Goal: Information Seeking & Learning: Learn about a topic

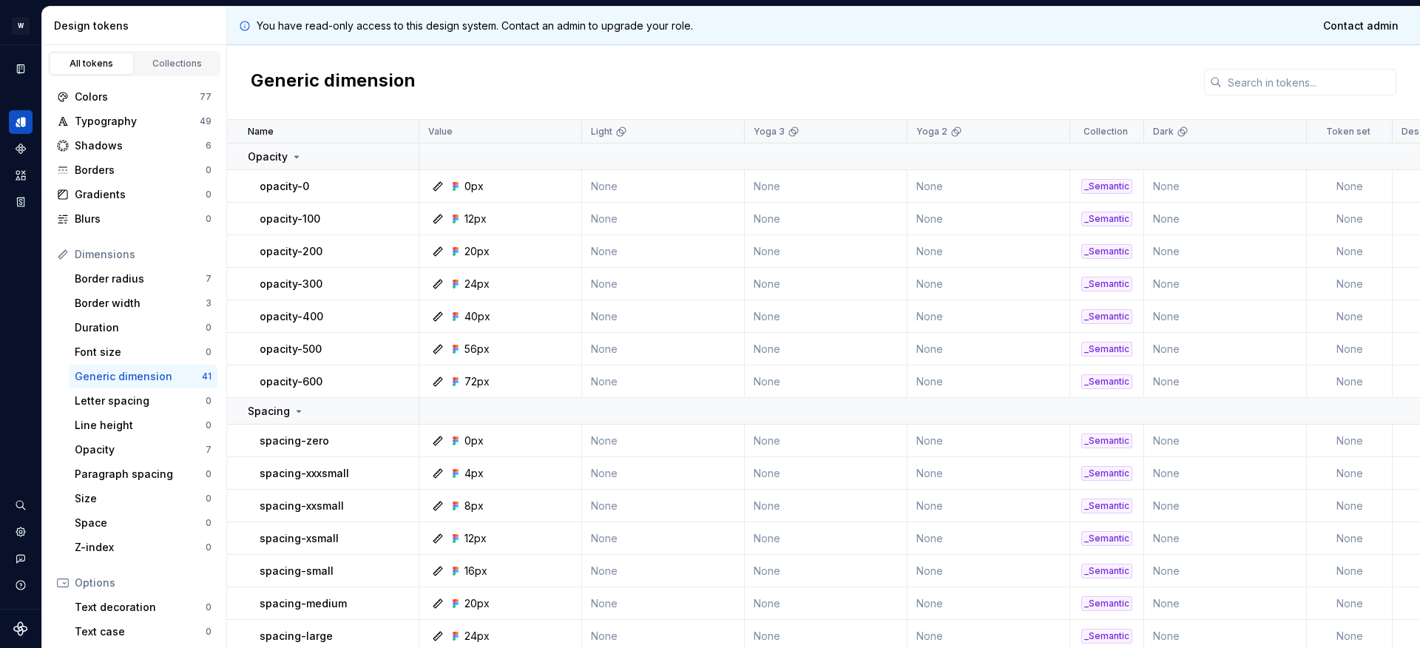
click at [61, 581] on icon at bounding box center [63, 583] width 12 height 12
click at [64, 584] on icon at bounding box center [63, 583] width 12 height 12
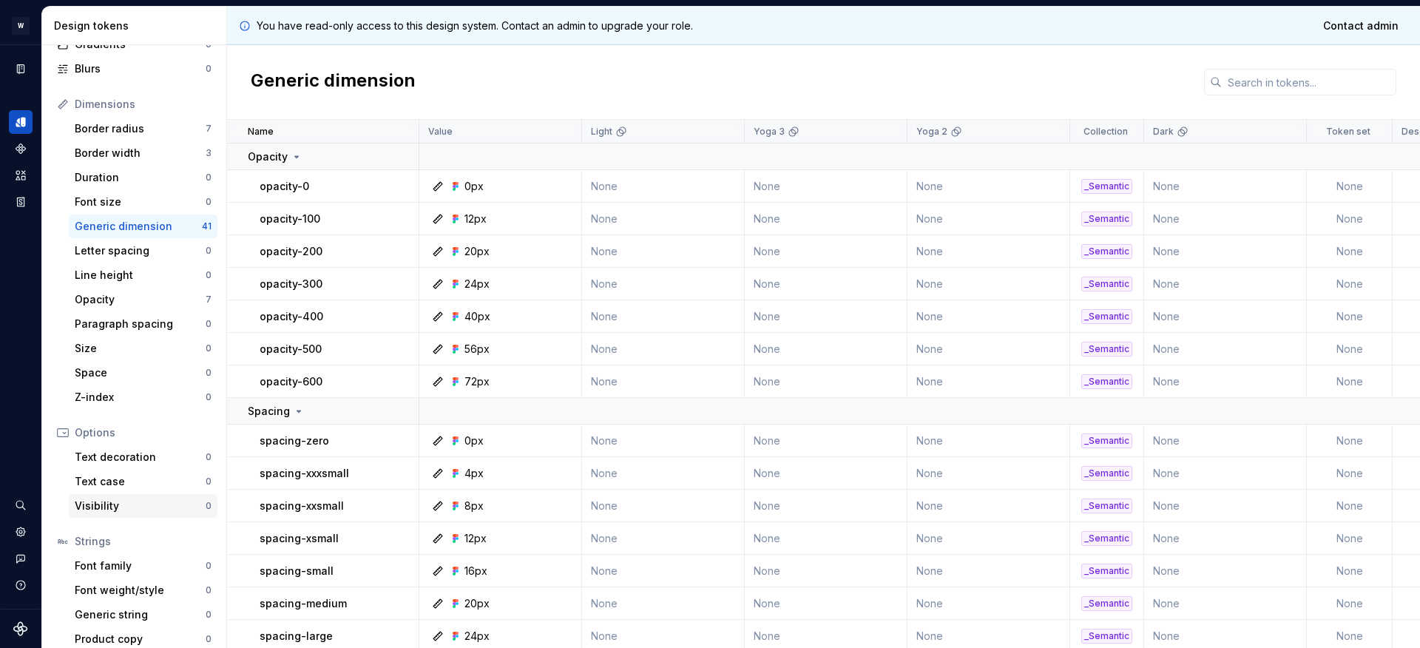
scroll to position [162, 0]
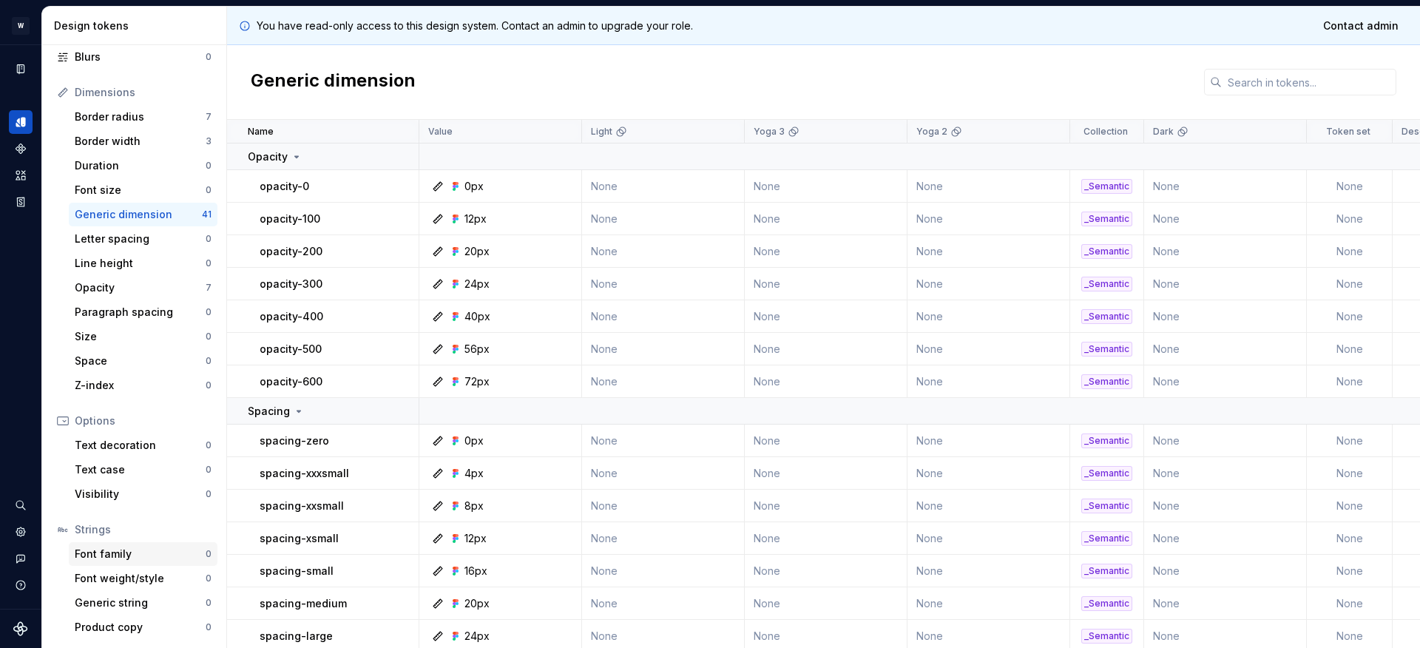
click at [144, 555] on div "Font family" at bounding box center [140, 554] width 131 height 15
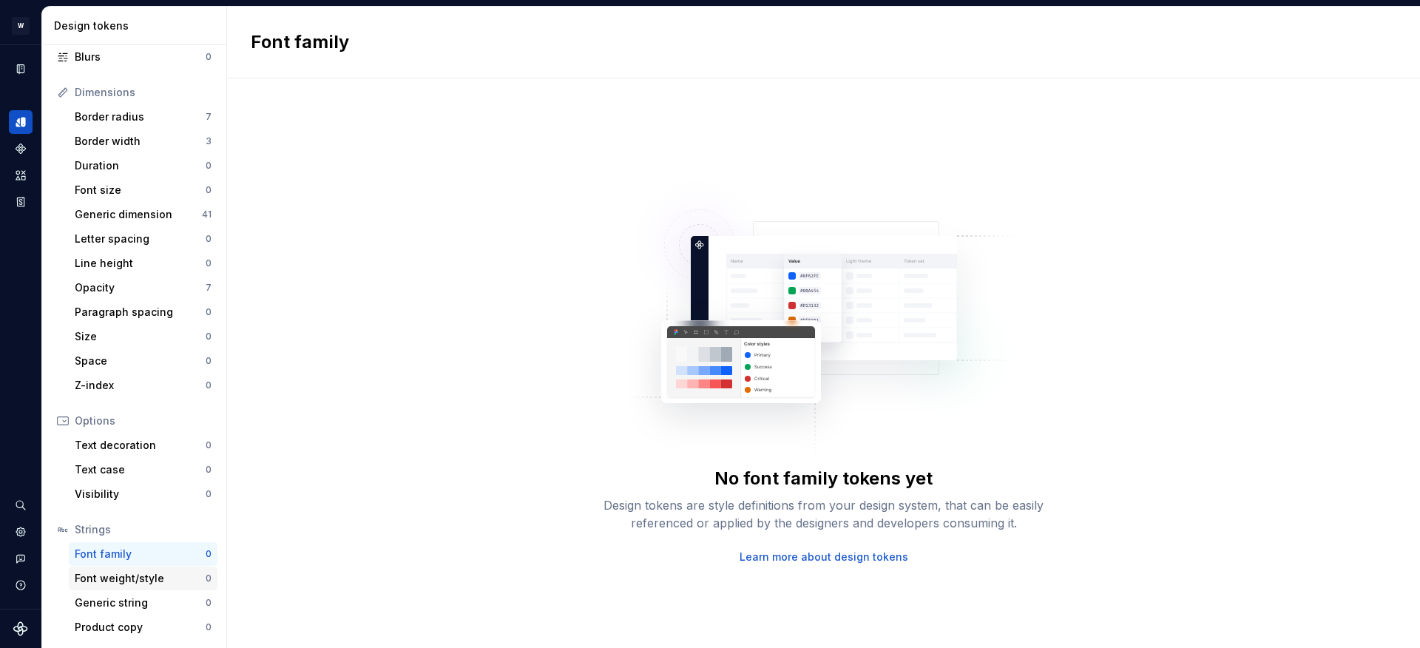
click at [145, 571] on div "Font weight/style" at bounding box center [140, 578] width 131 height 15
click at [143, 600] on div "Generic string" at bounding box center [140, 602] width 131 height 15
click at [152, 440] on div "Text decoration" at bounding box center [140, 445] width 131 height 15
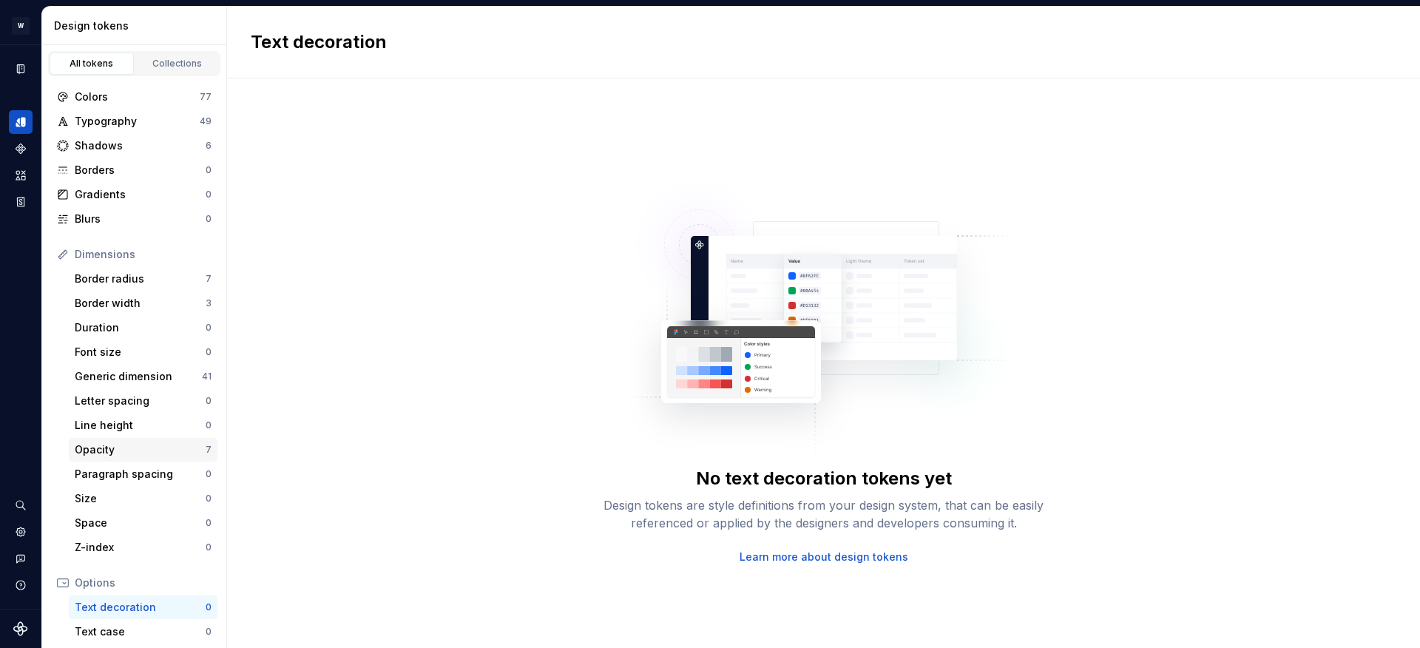
click at [161, 448] on div "Opacity" at bounding box center [140, 449] width 131 height 15
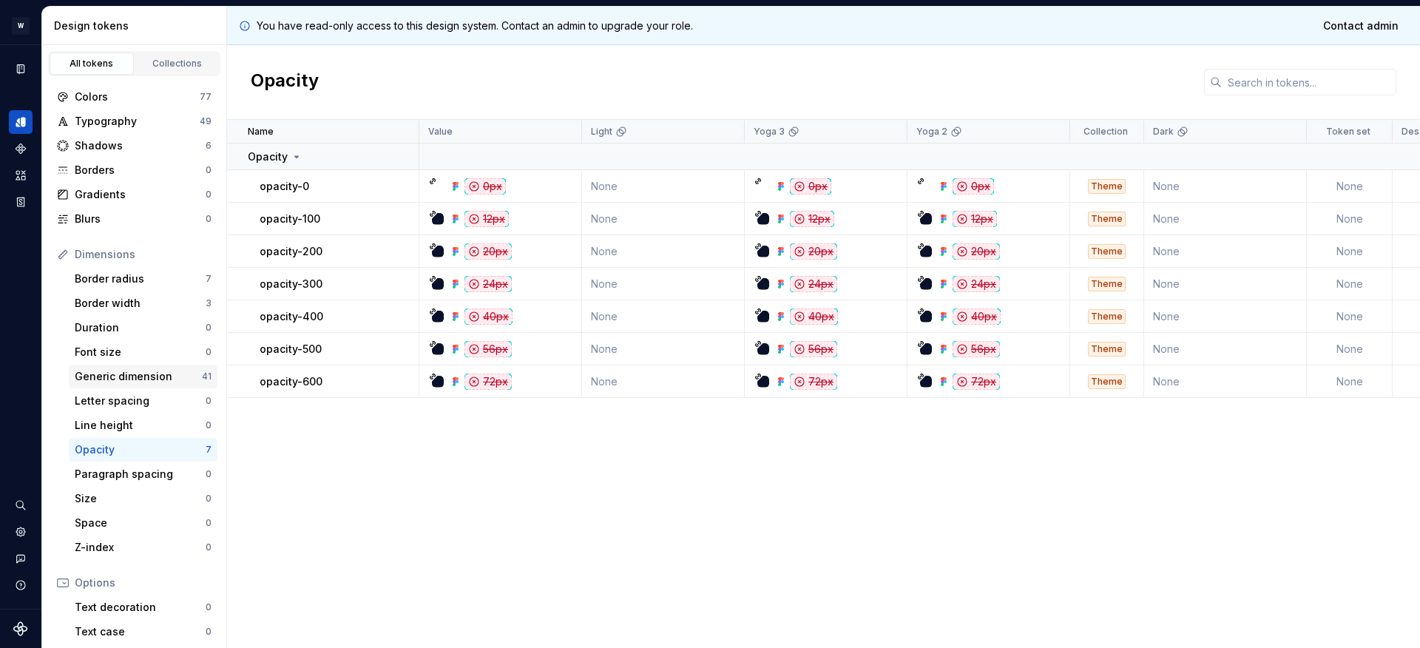
click at [129, 371] on div "Generic dimension" at bounding box center [138, 376] width 127 height 15
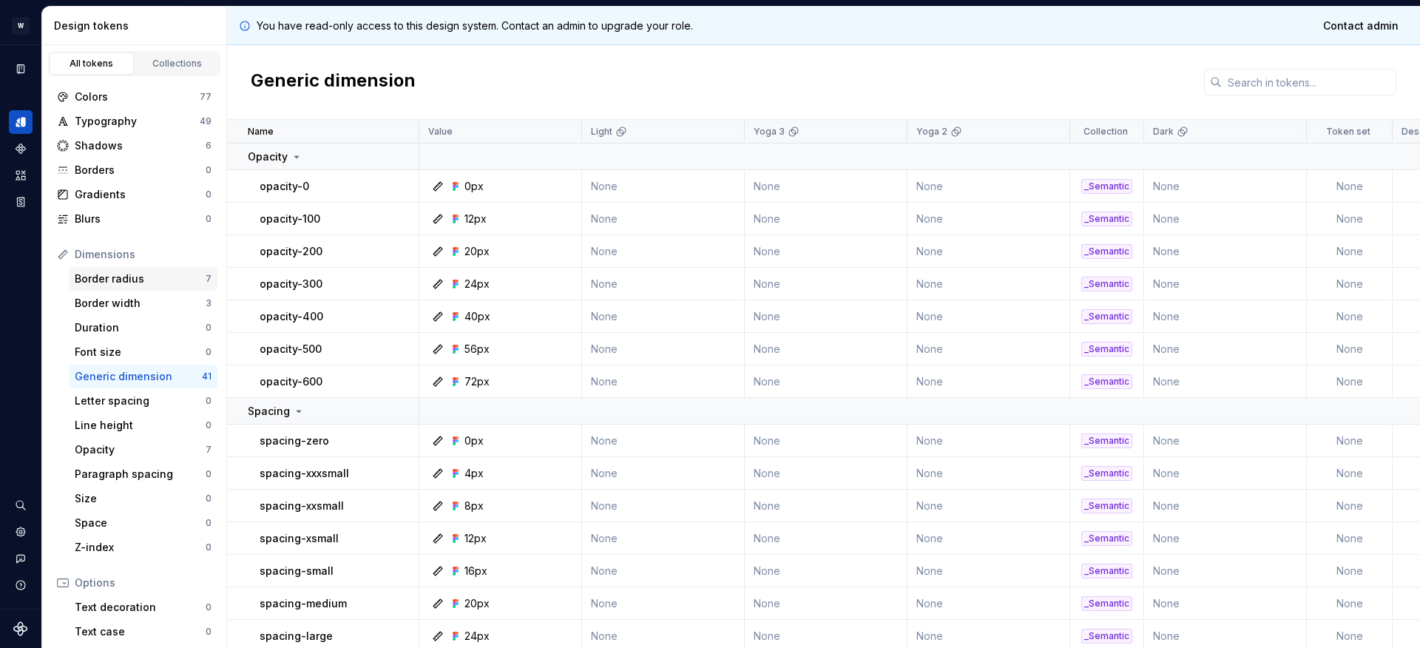
click at [177, 286] on div "Border radius 7" at bounding box center [143, 279] width 149 height 24
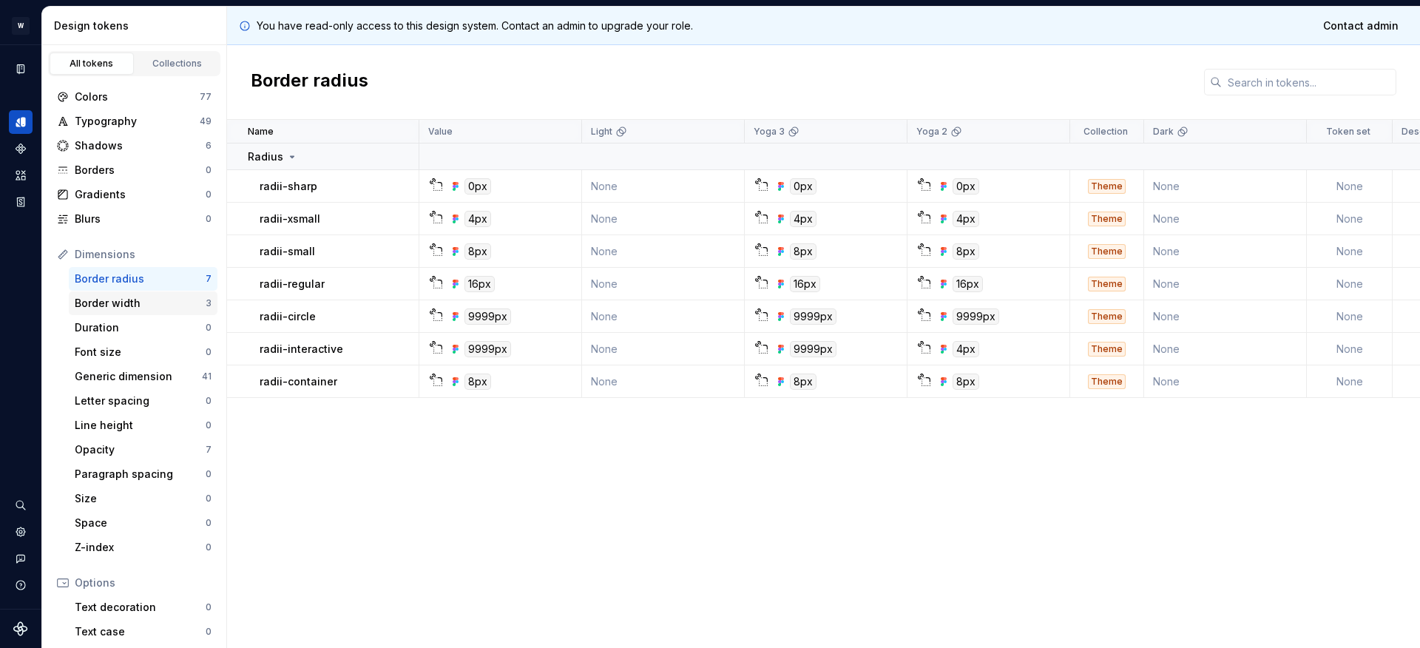
click at [172, 303] on div "Border width" at bounding box center [140, 303] width 131 height 15
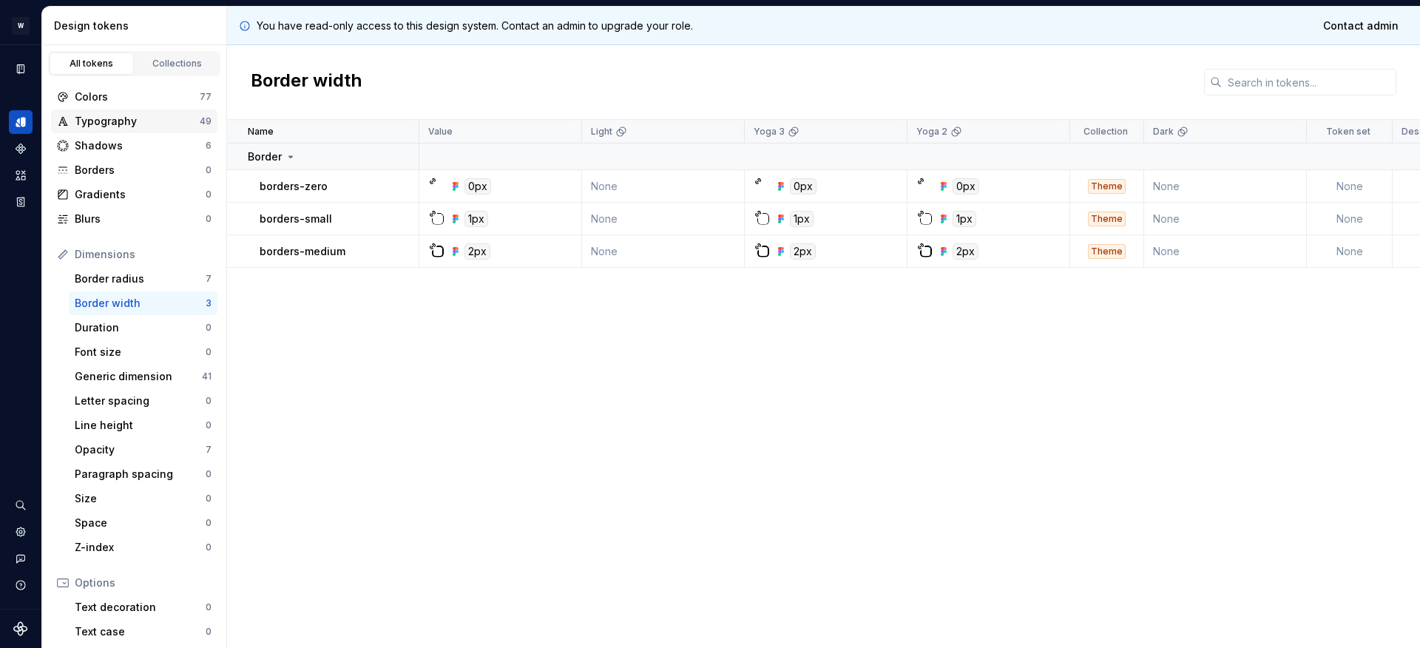
click at [156, 124] on div "Typography" at bounding box center [137, 121] width 125 height 15
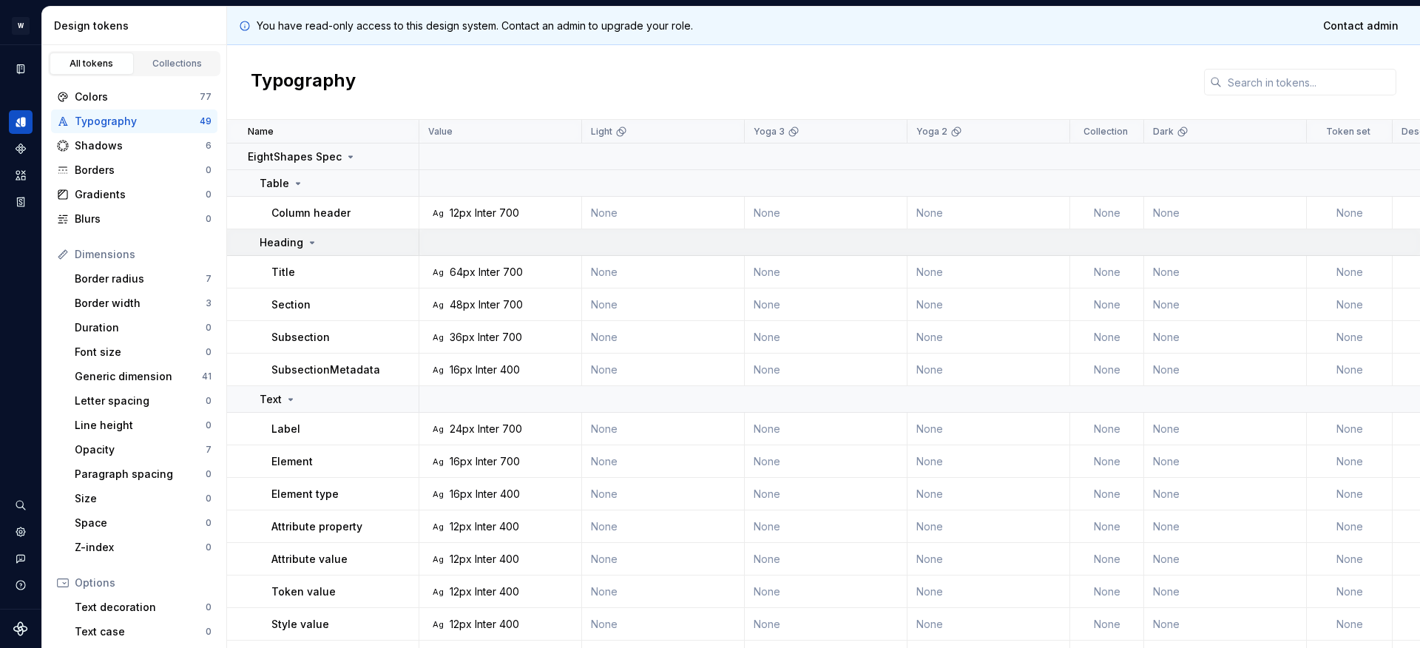
click at [306, 243] on icon at bounding box center [312, 243] width 12 height 12
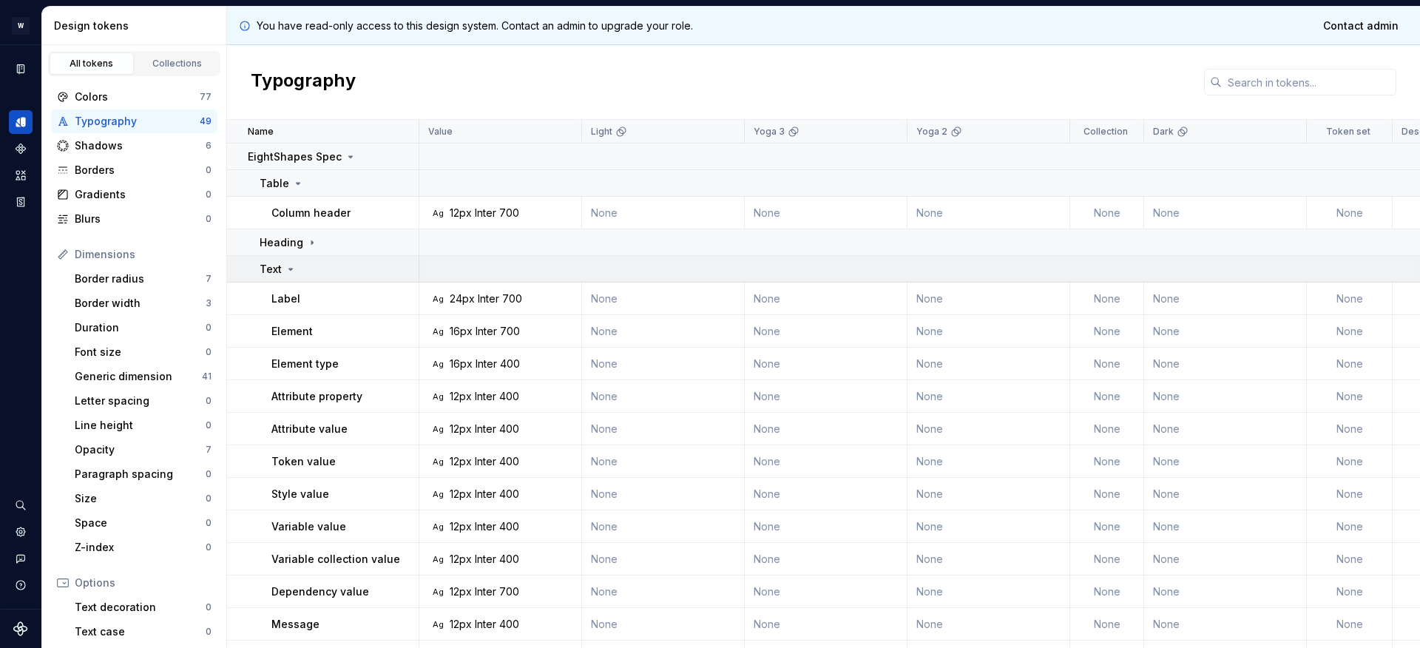
click at [293, 271] on icon at bounding box center [291, 269] width 12 height 12
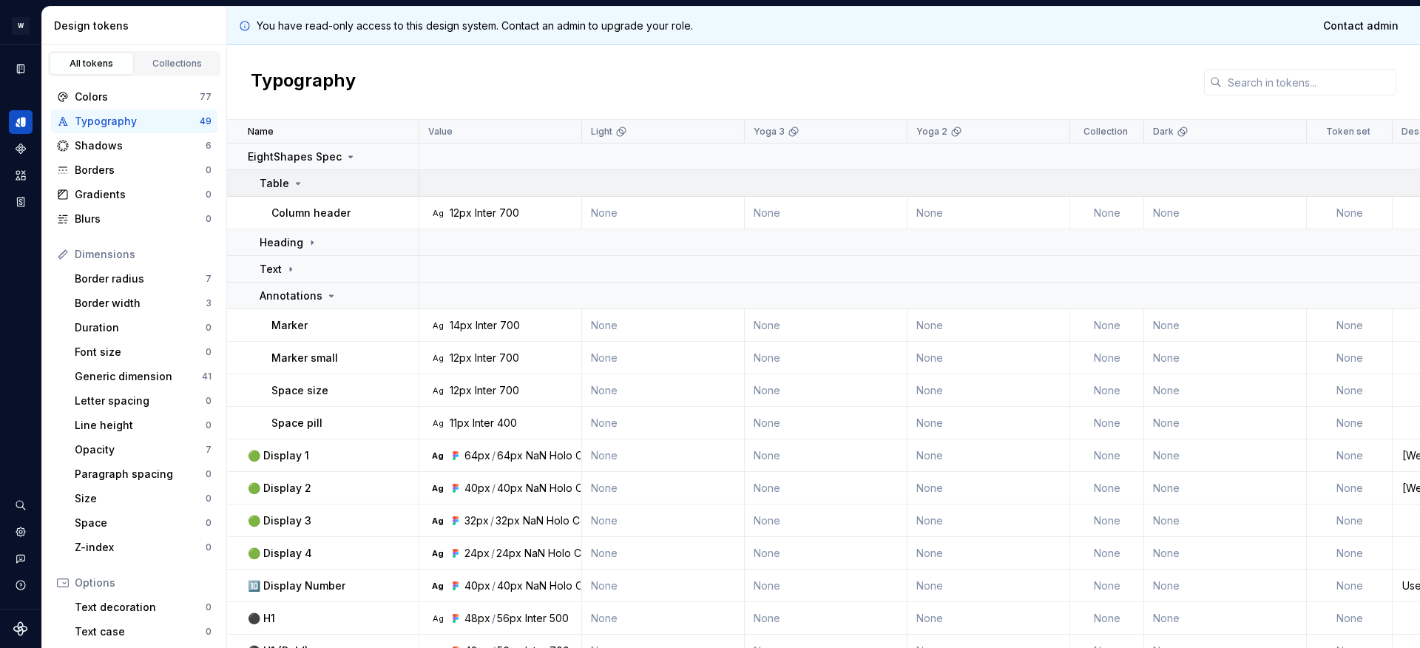
click at [296, 180] on icon at bounding box center [298, 184] width 12 height 12
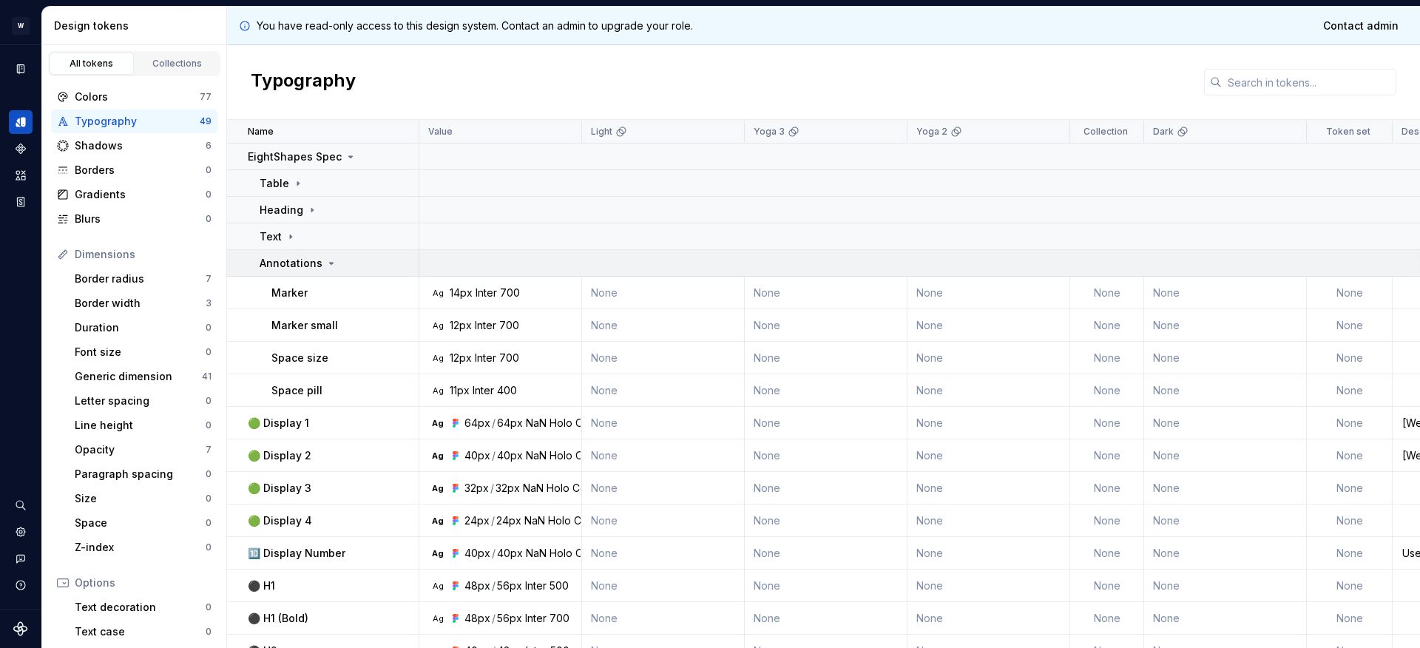
click at [330, 263] on icon at bounding box center [332, 263] width 4 height 1
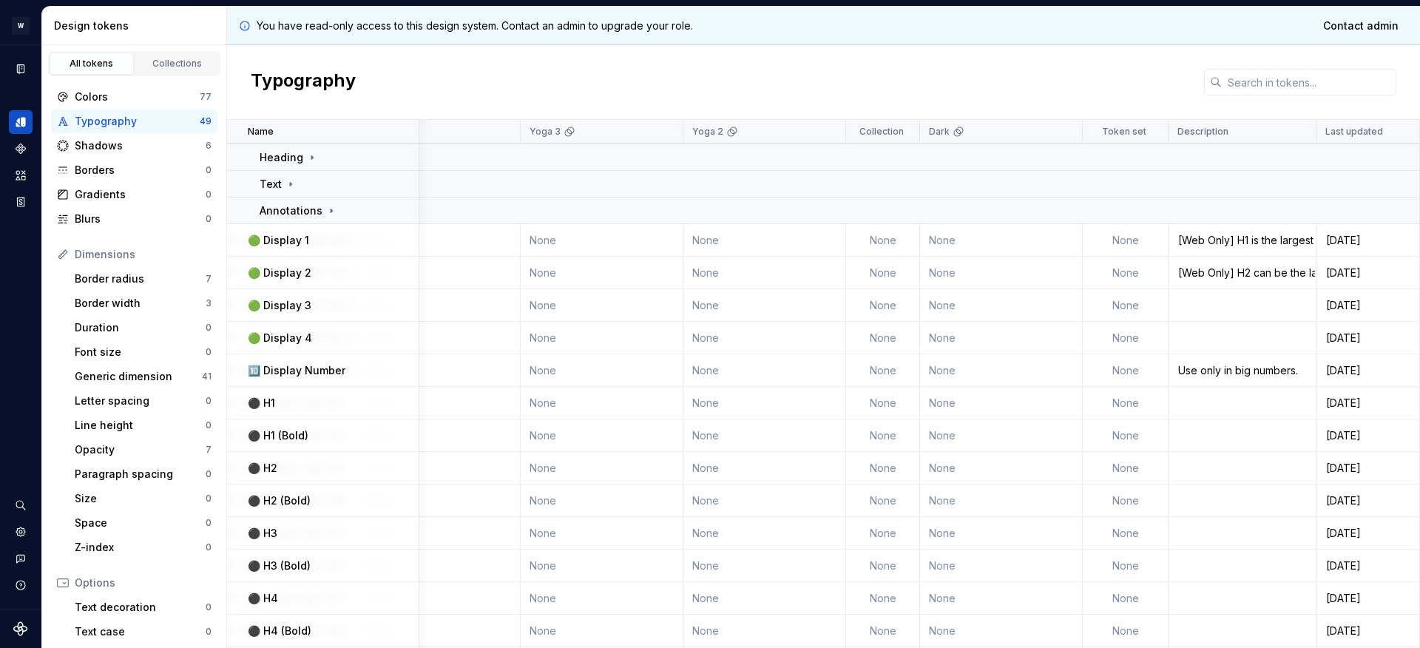
scroll to position [0, 232]
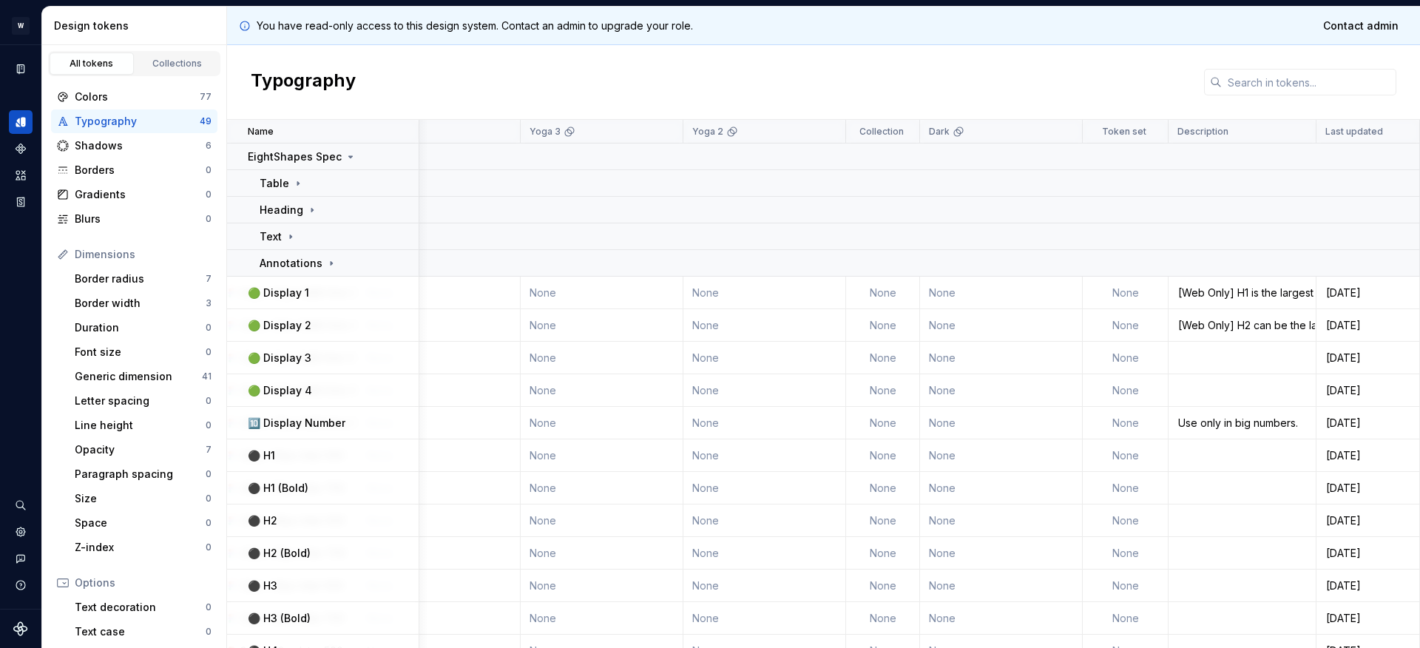
click at [1236, 300] on td "[Web Only] H1 is the largest type of text on a screen, reserved for short, impo…" at bounding box center [1243, 293] width 148 height 33
click at [1238, 292] on div "[Web Only] H1 is the largest type of text on a screen, reserved for short, impo…" at bounding box center [1243, 293] width 146 height 15
